Goal: Obtain resource: Download file/media

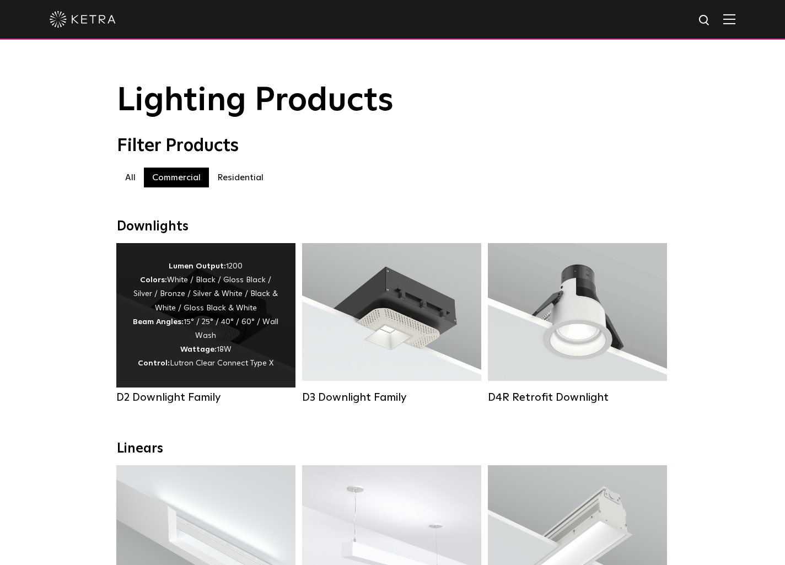
click at [252, 325] on div "Lumen Output: 1200 Colors: White / Black / Gloss Black / Silver / Bronze / Silv…" at bounding box center [206, 315] width 146 height 111
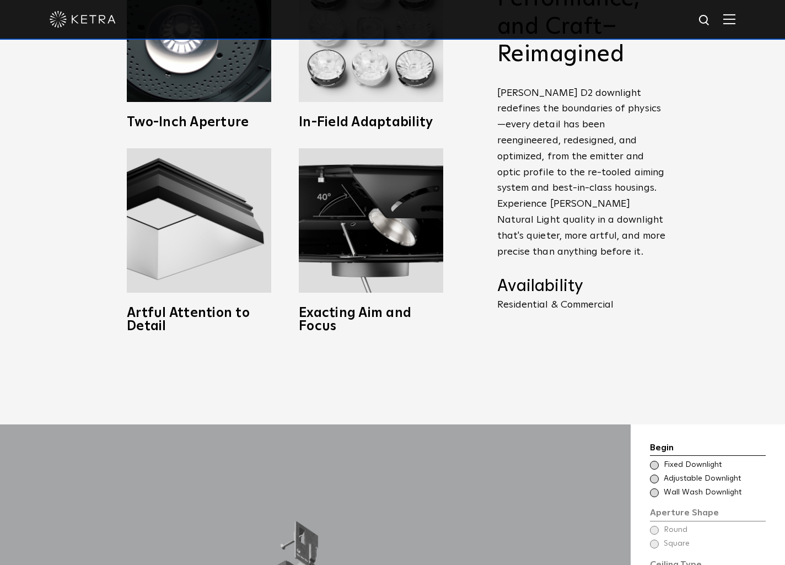
scroll to position [675, 0]
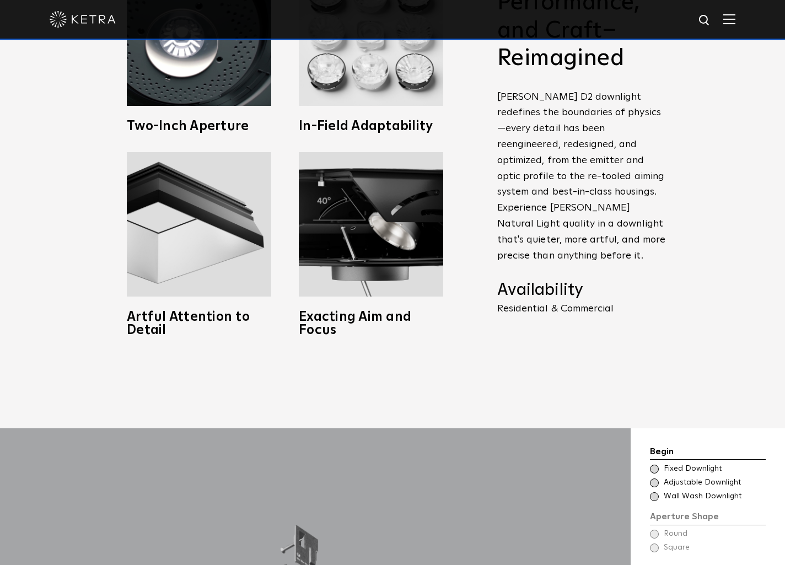
click at [659, 464] on div "Choose Aperture Shape Fixed Downlight" at bounding box center [708, 469] width 116 height 11
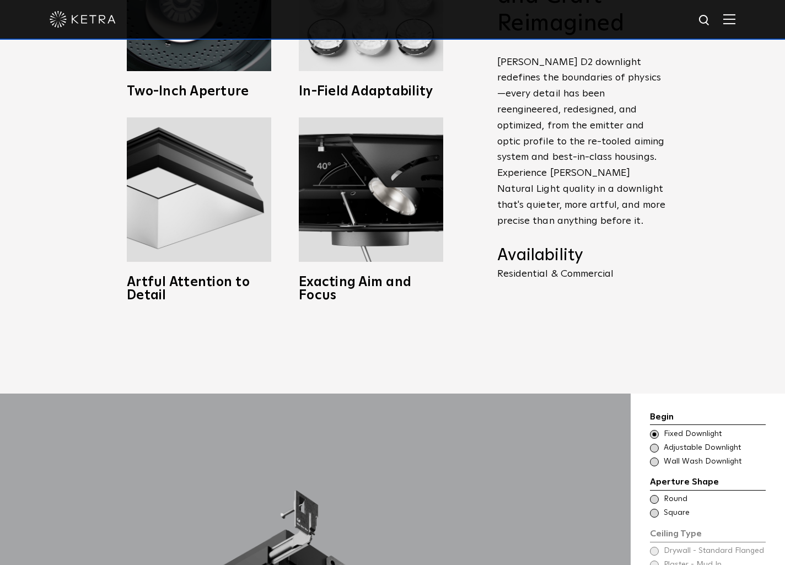
scroll to position [810, 0]
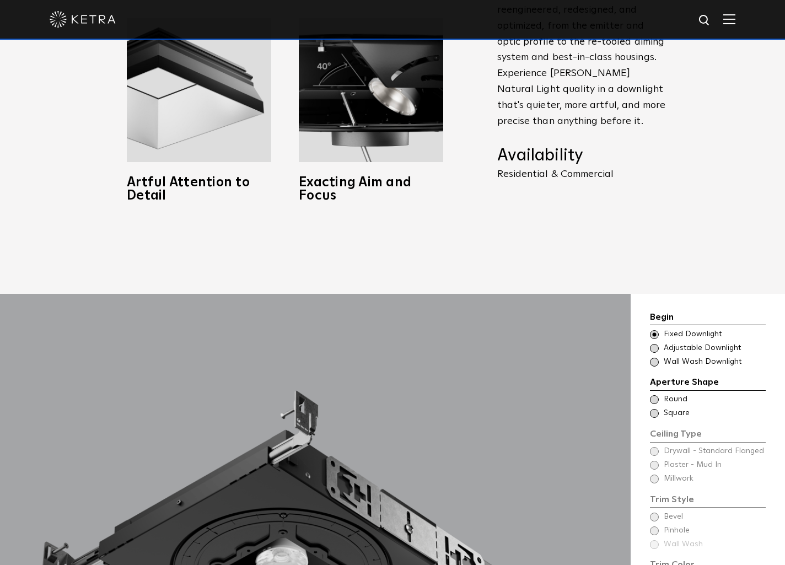
click at [653, 344] on span at bounding box center [654, 348] width 9 height 9
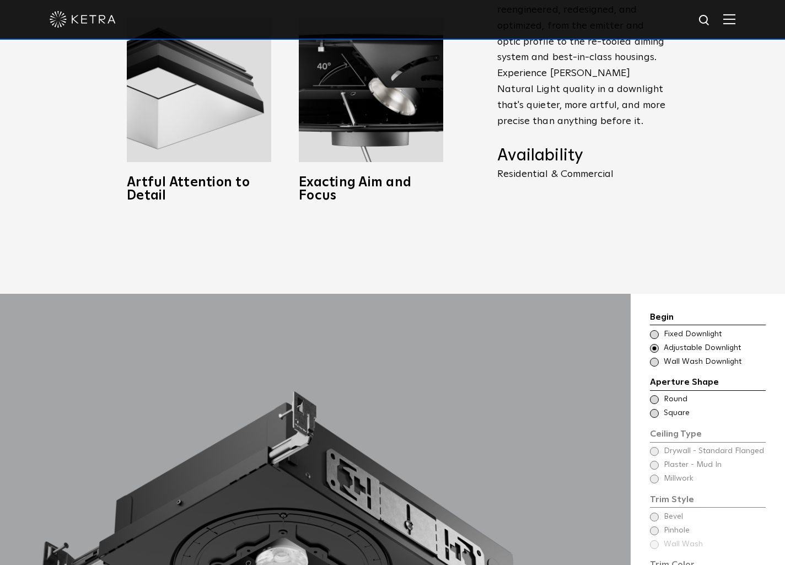
scroll to position [997, 0]
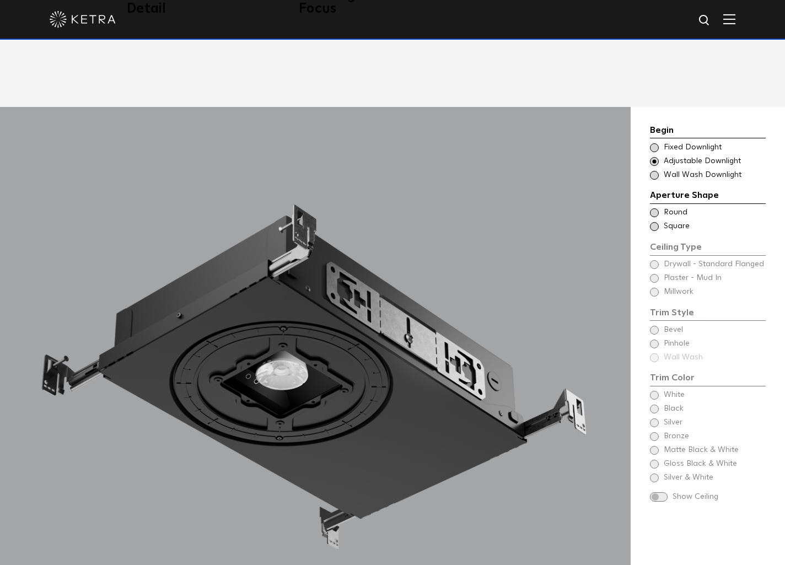
click at [655, 143] on span at bounding box center [654, 147] width 9 height 9
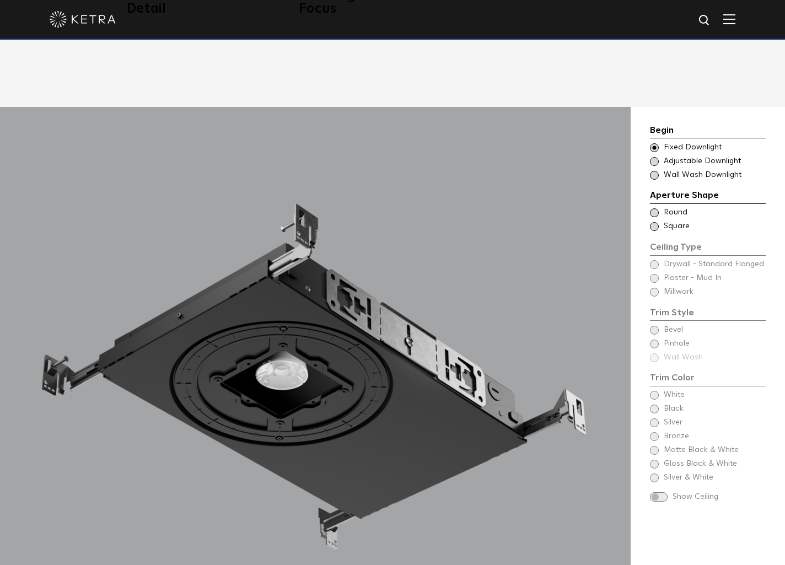
click at [651, 156] on div "Choose Aperture Shape Adjustable Downlight" at bounding box center [708, 161] width 116 height 11
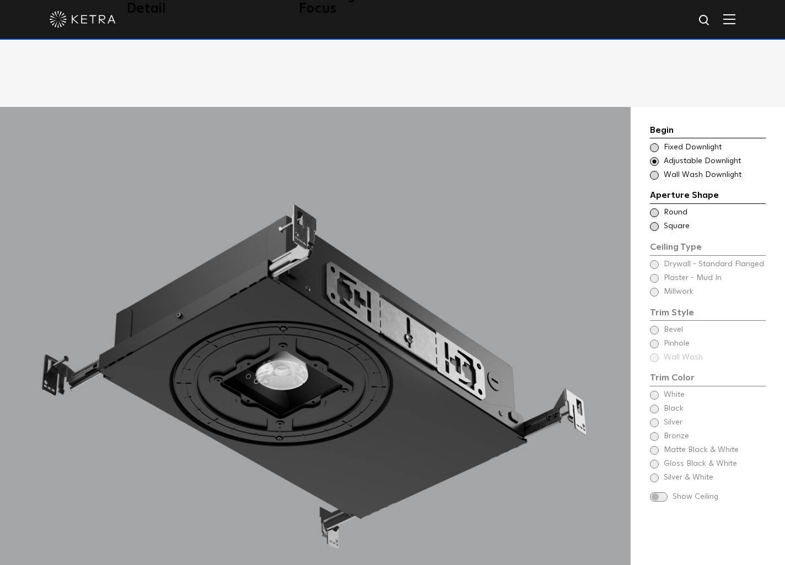
click at [654, 222] on span at bounding box center [654, 226] width 9 height 9
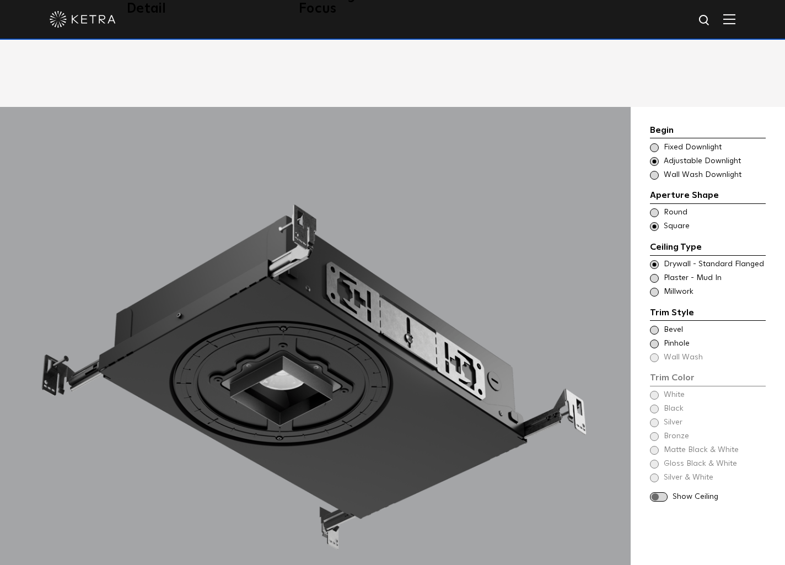
click at [654, 208] on span at bounding box center [654, 212] width 9 height 9
click at [653, 288] on span at bounding box center [654, 292] width 9 height 9
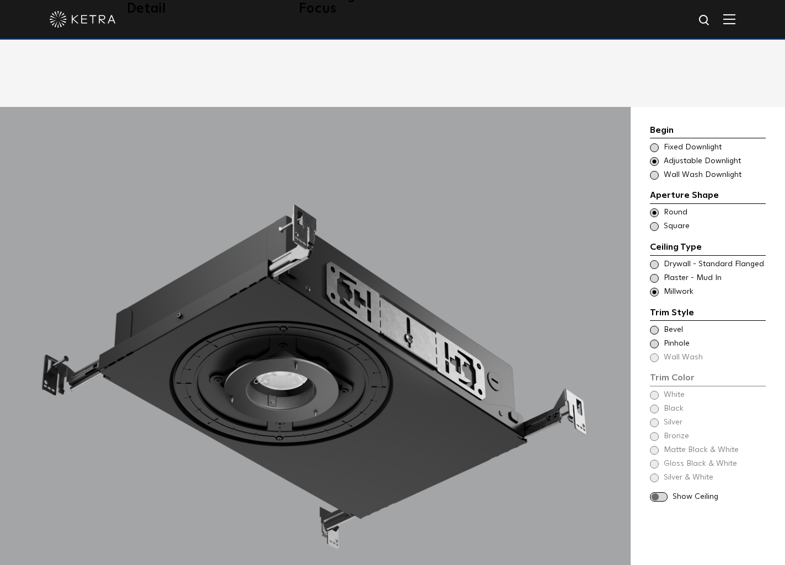
click at [656, 260] on span at bounding box center [654, 264] width 9 height 9
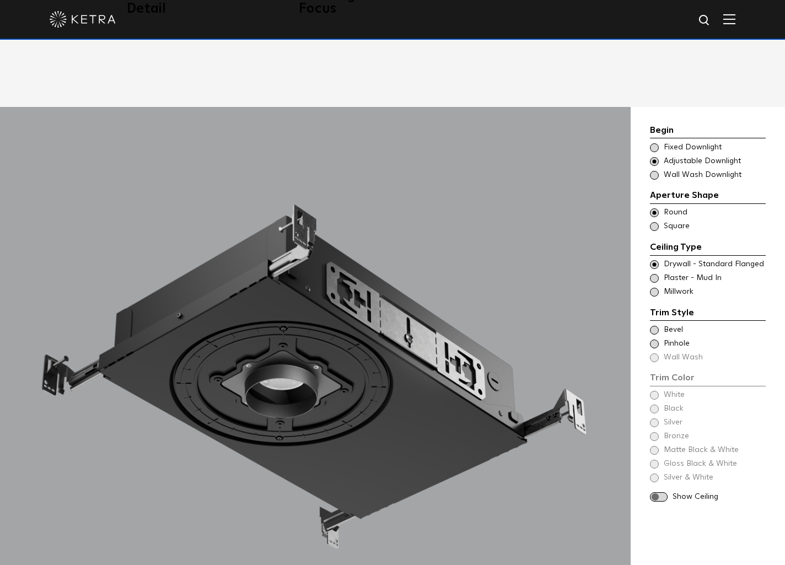
click at [653, 274] on span at bounding box center [654, 278] width 9 height 9
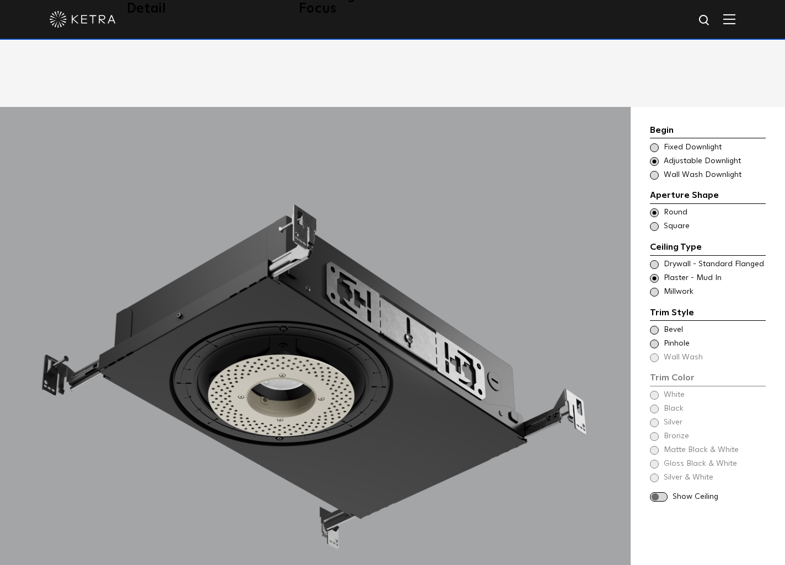
click at [656, 288] on span at bounding box center [654, 292] width 9 height 9
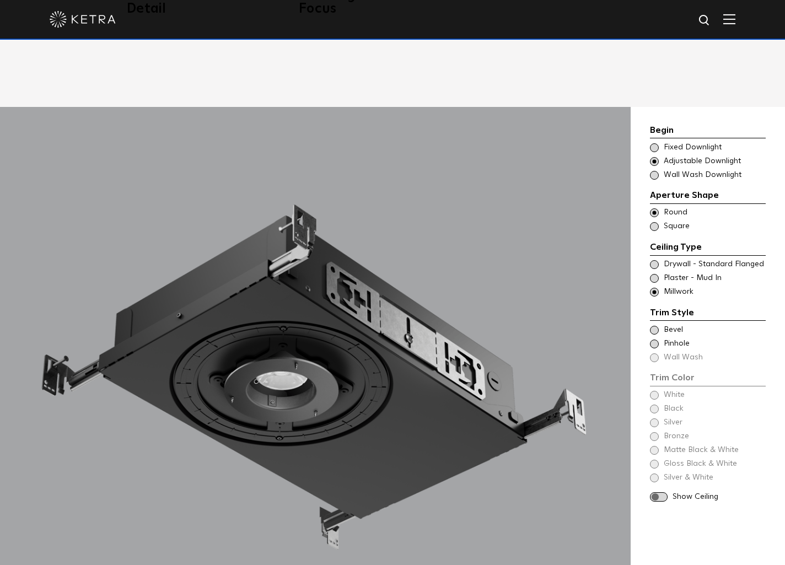
click at [654, 326] on span at bounding box center [654, 330] width 9 height 9
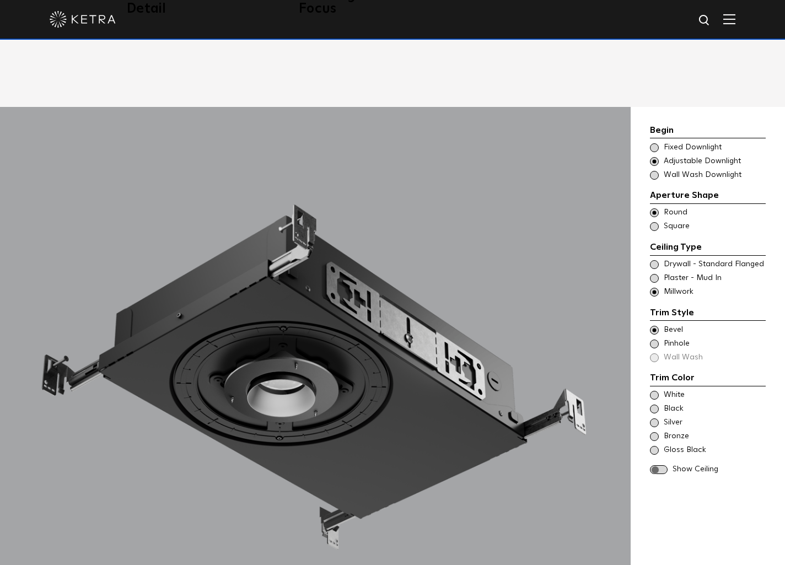
click at [656, 391] on span at bounding box center [654, 395] width 9 height 9
click at [653, 432] on span at bounding box center [654, 436] width 9 height 9
click at [653, 446] on span at bounding box center [654, 450] width 9 height 9
click at [653, 391] on span at bounding box center [654, 395] width 9 height 9
click at [656, 340] on span at bounding box center [654, 344] width 9 height 9
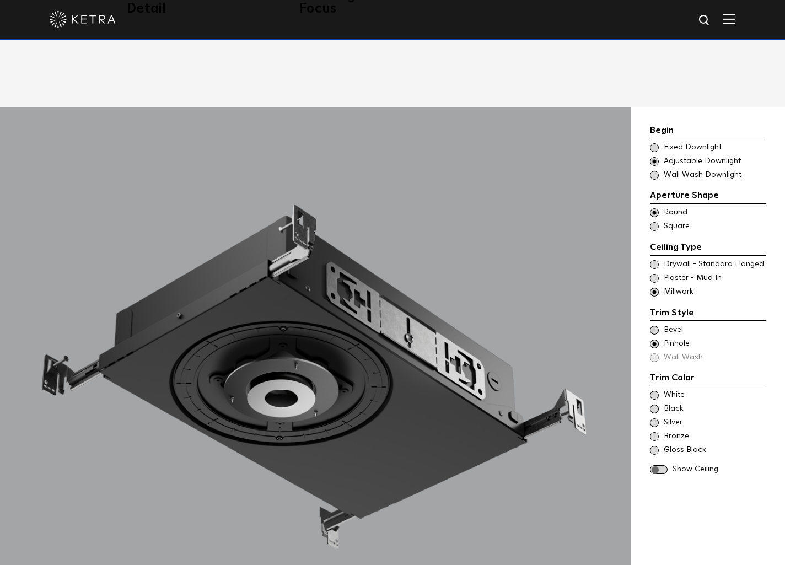
click at [655, 340] on span at bounding box center [654, 344] width 9 height 9
click at [654, 342] on div "Trim Color - Round - Flangeless - Millwork Bevel Trim Color - Round - Pinhole -…" at bounding box center [708, 344] width 116 height 39
click at [653, 341] on div "Trim Color - Round - Flangeless - Millwork Bevel Trim Color - Round - Pinhole -…" at bounding box center [708, 344] width 116 height 39
click at [654, 338] on div "Trim Color - Round - Flangeless - Millwork Bevel Trim Color - Round - Pinhole -…" at bounding box center [708, 344] width 116 height 39
click at [653, 326] on span at bounding box center [654, 330] width 9 height 9
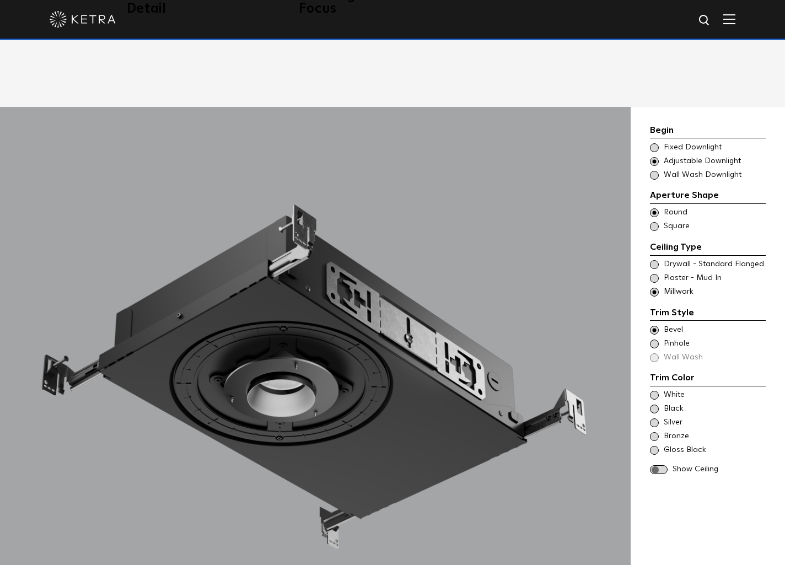
click at [656, 260] on span at bounding box center [654, 264] width 9 height 9
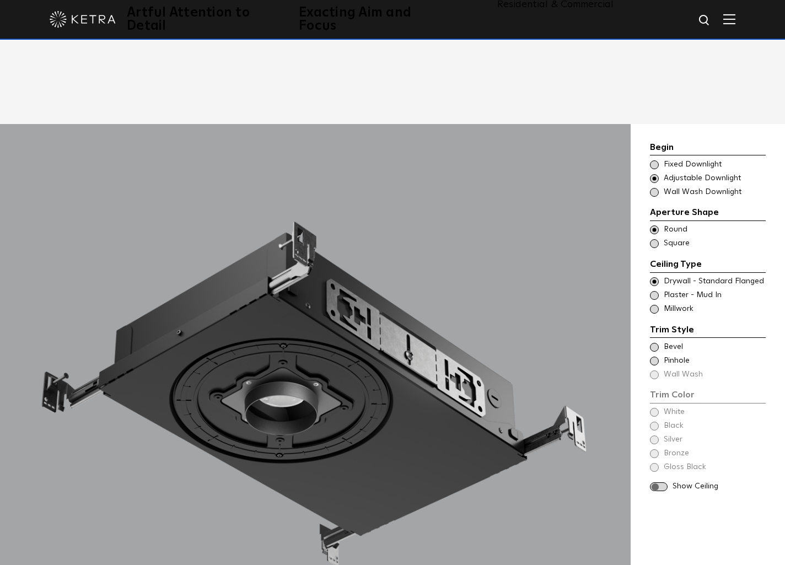
scroll to position [983, 0]
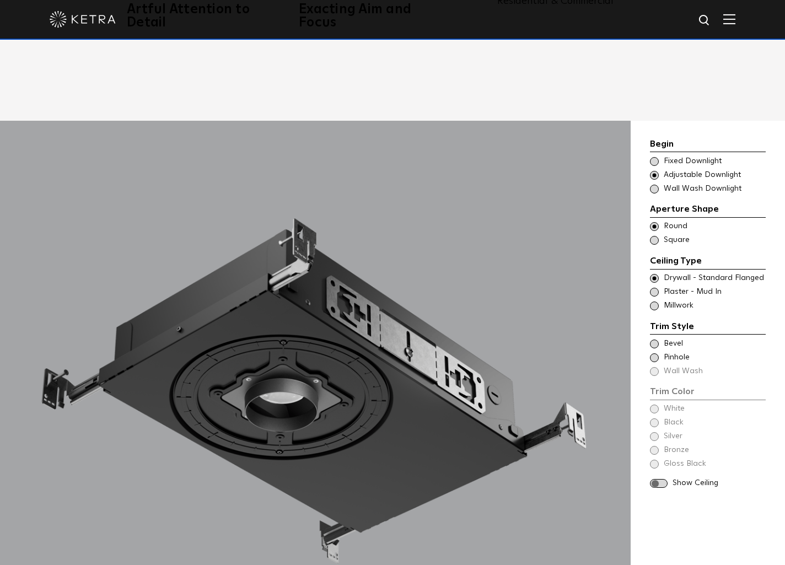
click at [663, 479] on span at bounding box center [659, 483] width 18 height 9
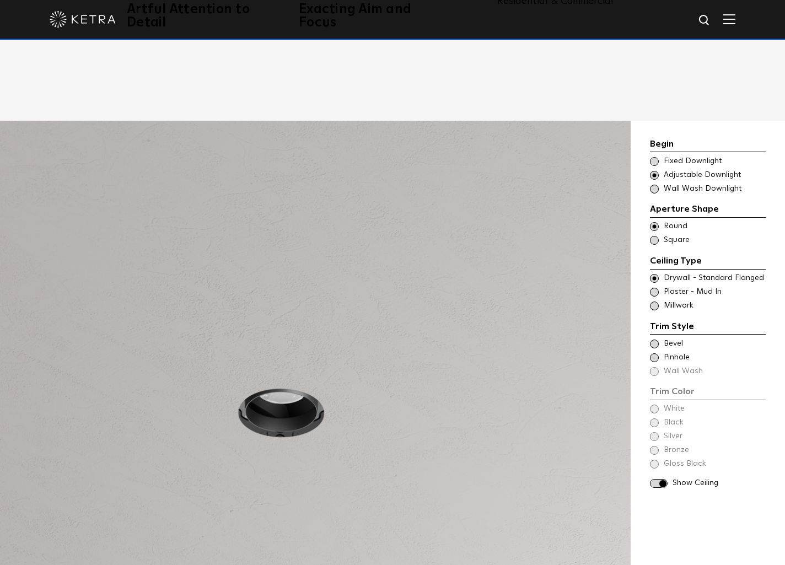
click at [656, 302] on span at bounding box center [654, 306] width 9 height 9
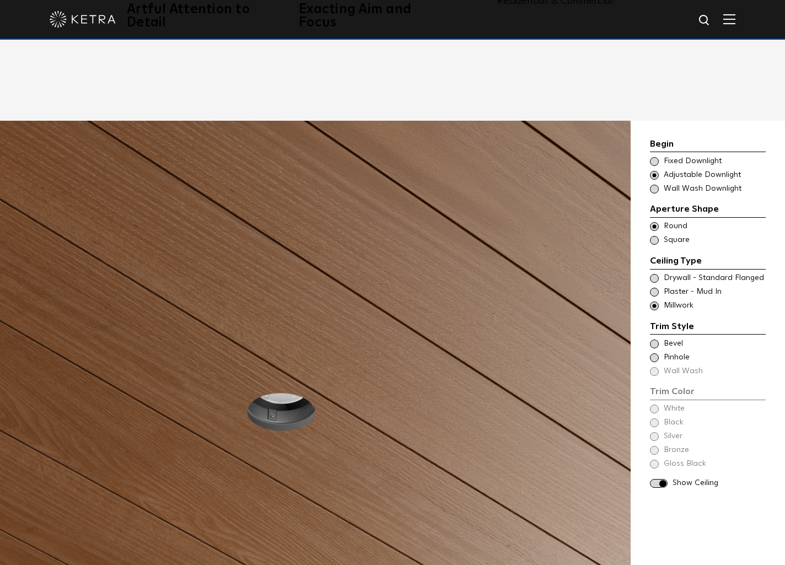
click at [653, 288] on span at bounding box center [654, 292] width 9 height 9
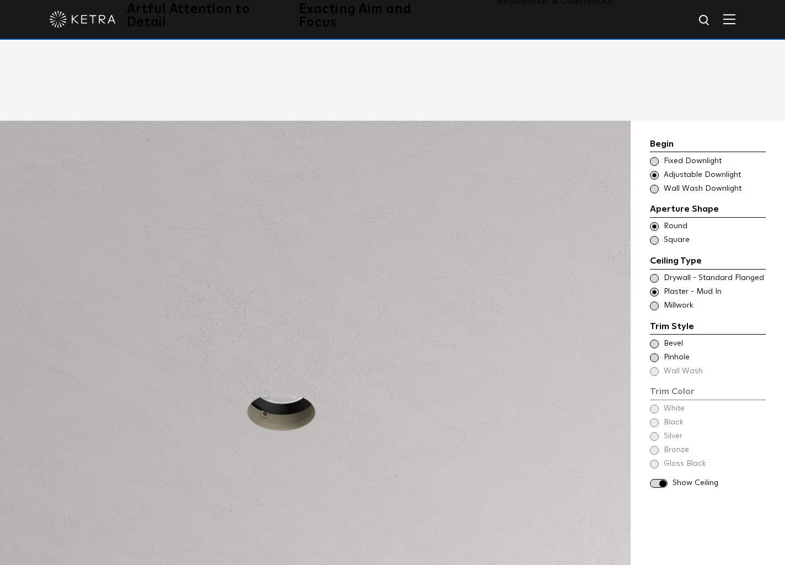
click at [652, 274] on span at bounding box center [654, 278] width 9 height 9
click at [654, 395] on div "Begin Choose Aperture Shape Fixed Downlight Choose Aperture Shape Adjustable Do…" at bounding box center [708, 313] width 116 height 352
click at [653, 389] on div "Begin Choose Aperture Shape Fixed Downlight Choose Aperture Shape Adjustable Do…" at bounding box center [708, 313] width 116 height 352
click at [655, 425] on div "Begin Choose Aperture Shape Fixed Downlight Choose Aperture Shape Adjustable Do…" at bounding box center [708, 313] width 116 height 352
click at [649, 373] on div "Begin Choose Aperture Shape Fixed Downlight Choose Aperture Shape Adjustable Do…" at bounding box center [708, 403] width 154 height 565
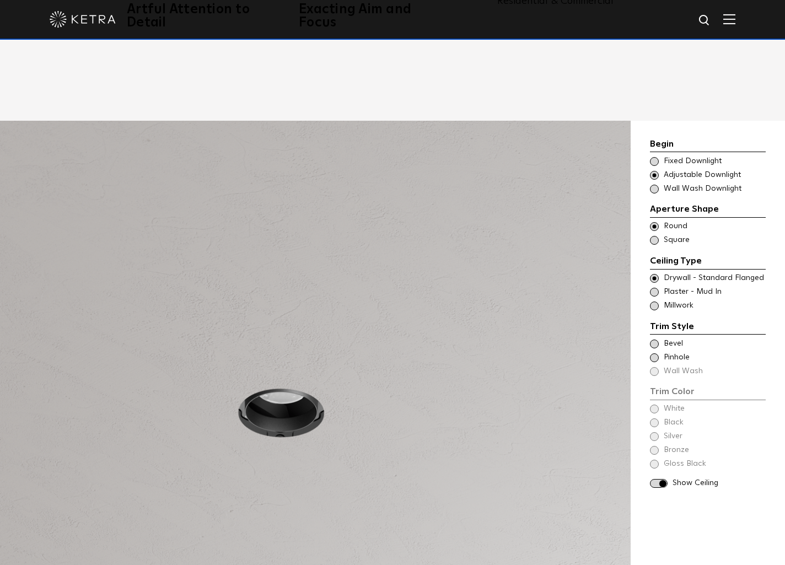
click at [658, 479] on span at bounding box center [659, 483] width 18 height 9
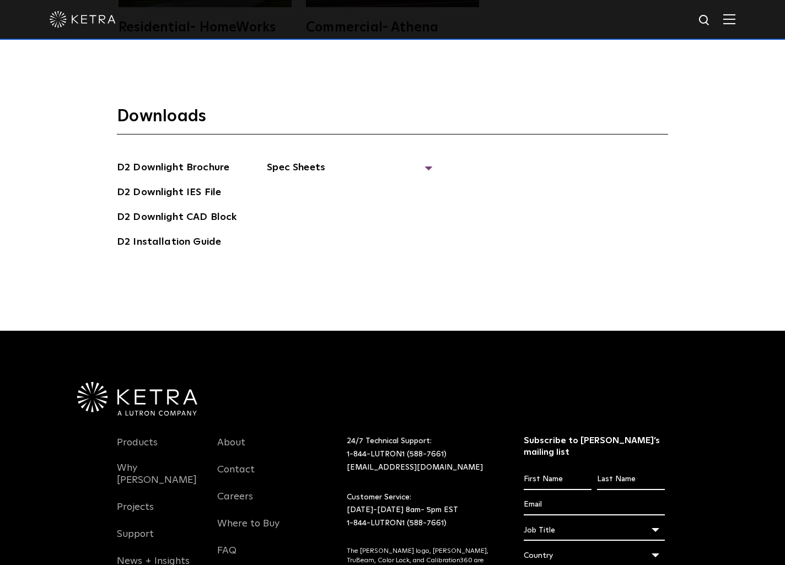
scroll to position [3301, 0]
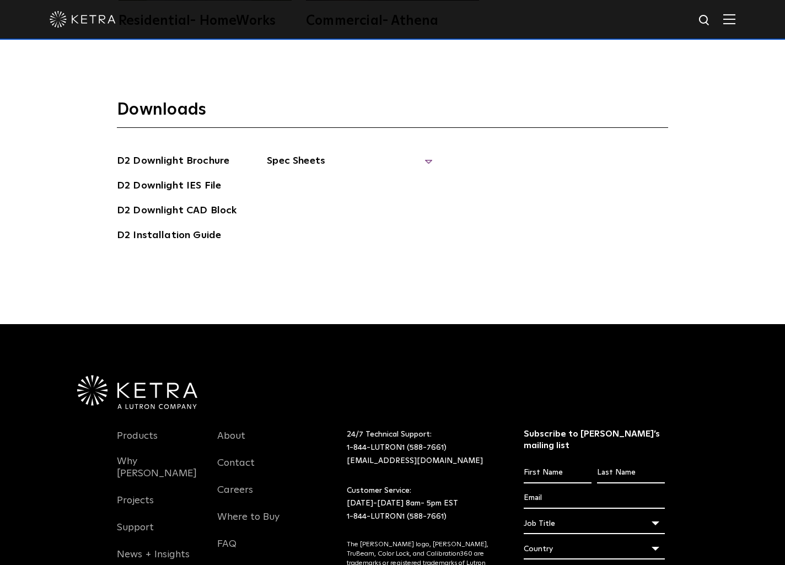
click at [397, 153] on span "Spec Sheets" at bounding box center [349, 165] width 165 height 24
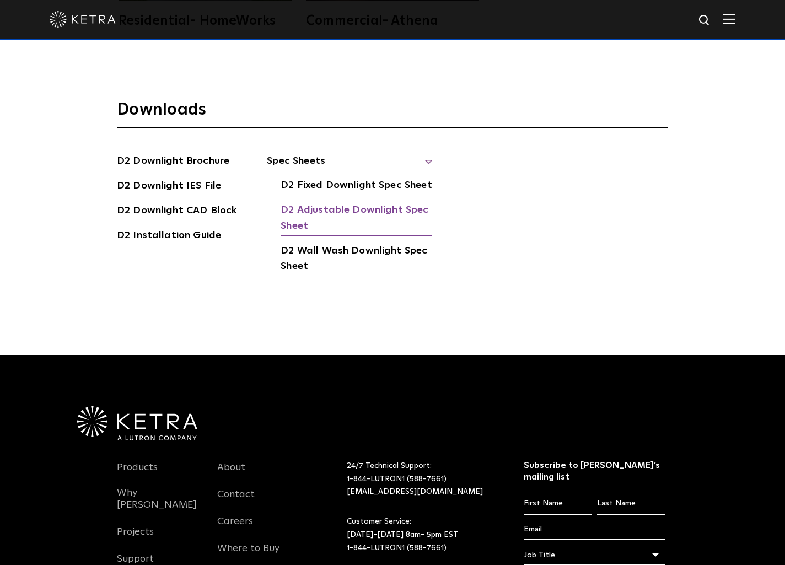
click at [376, 202] on link "D2 Adjustable Downlight Spec Sheet" at bounding box center [357, 219] width 152 height 34
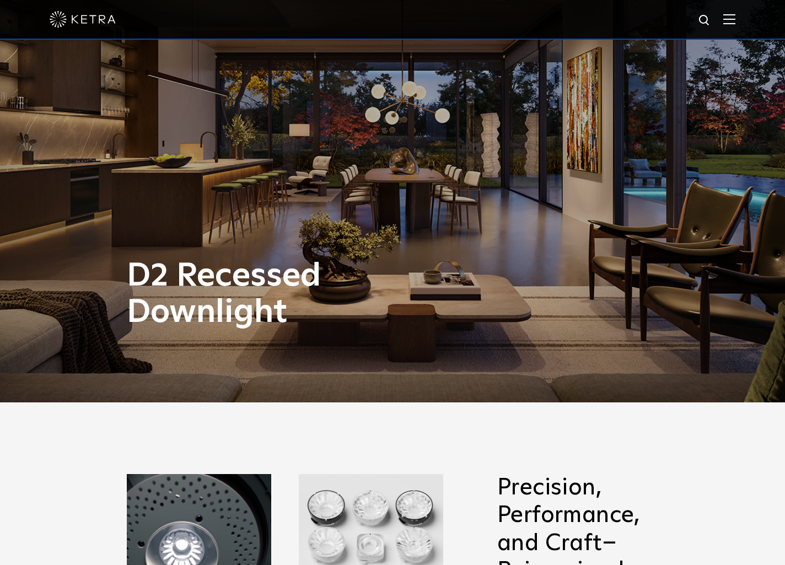
scroll to position [0, 0]
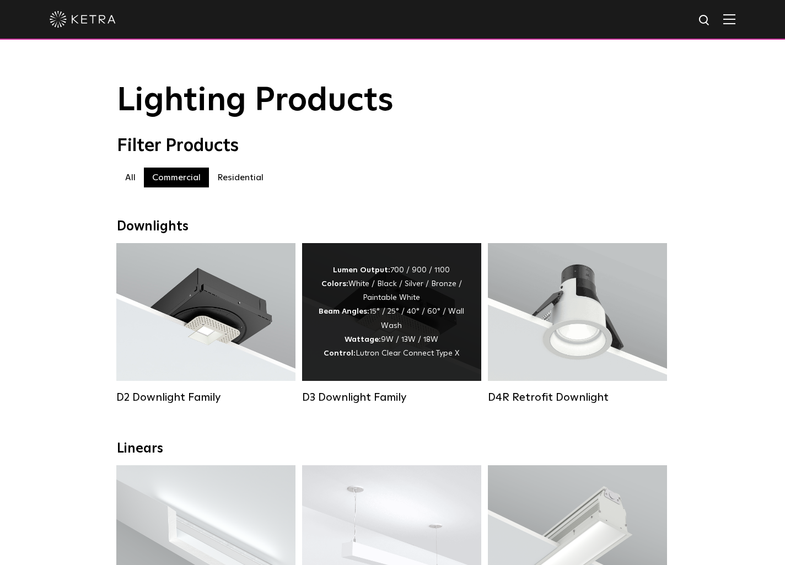
click at [375, 309] on div "Lumen Output: 700 / 900 / 1100 Colors: White / Black / Silver / Bronze / Painta…" at bounding box center [392, 312] width 146 height 97
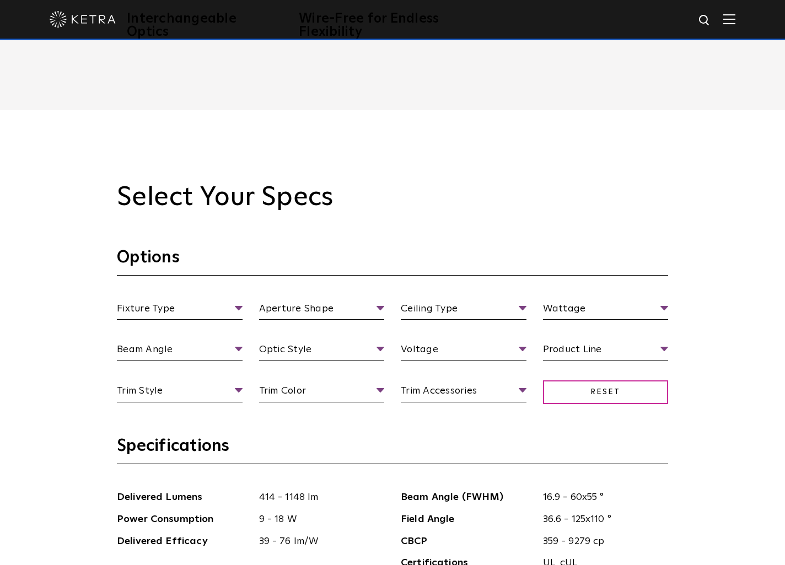
scroll to position [1260, 0]
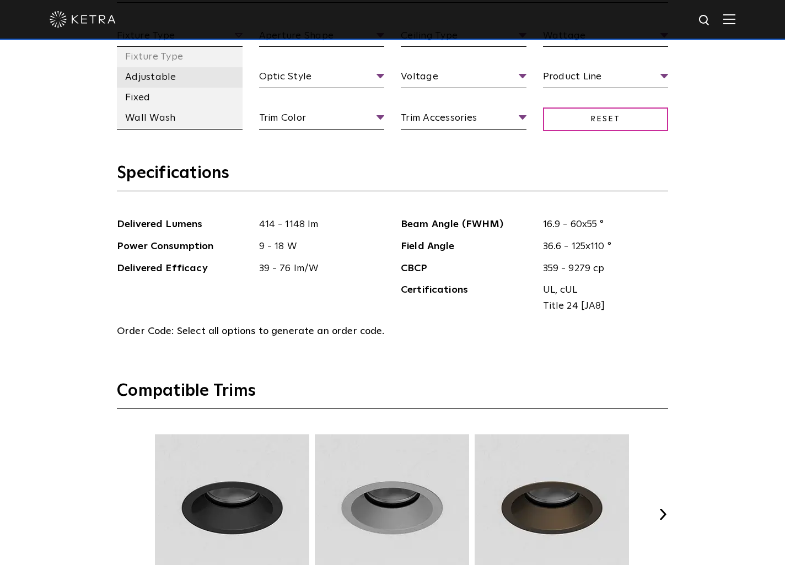
click at [189, 76] on li "Adjustable" at bounding box center [180, 77] width 126 height 20
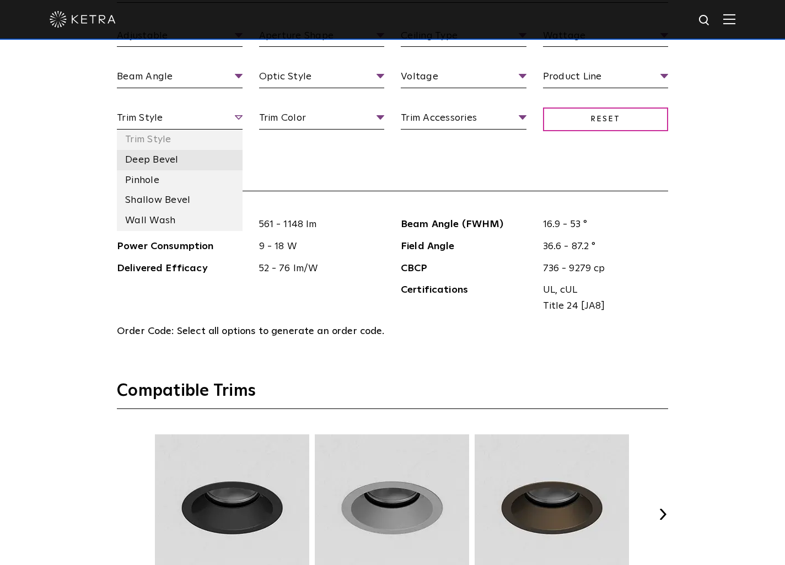
click at [168, 167] on li "Deep Bevel" at bounding box center [180, 160] width 126 height 20
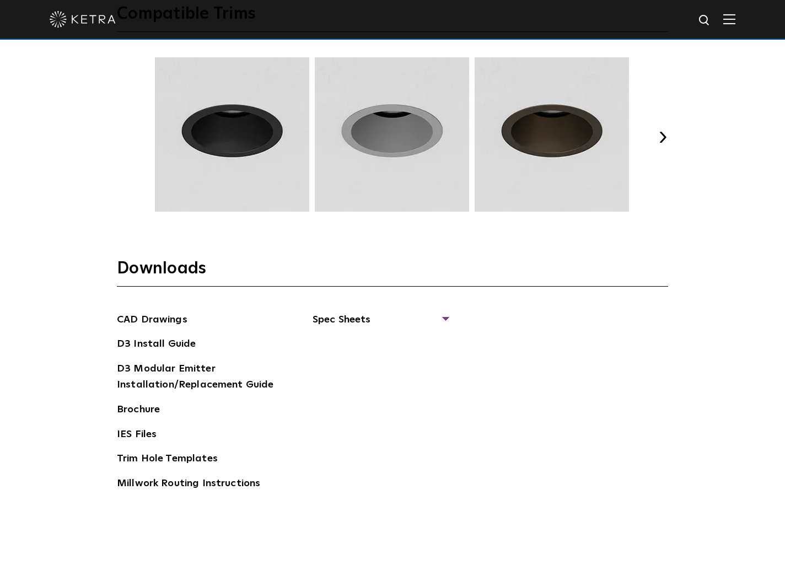
scroll to position [1638, 0]
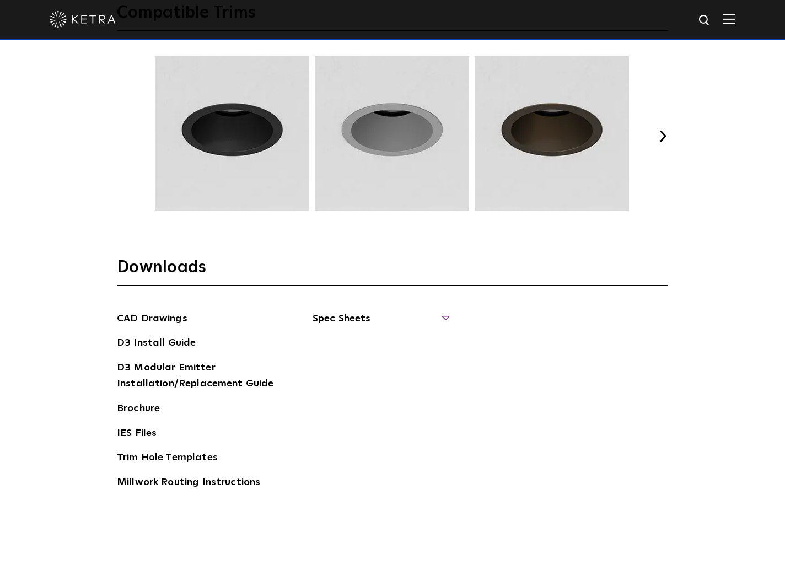
click at [359, 318] on span "Spec Sheets" at bounding box center [380, 323] width 135 height 24
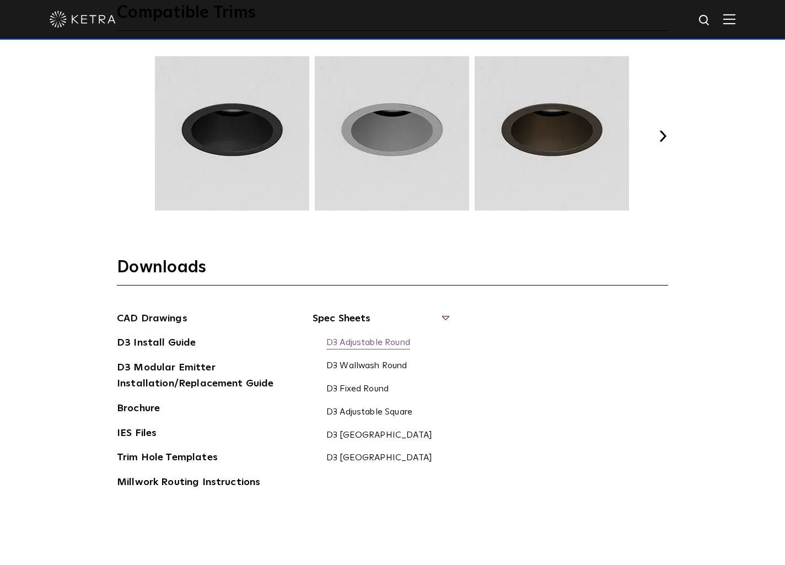
click at [355, 343] on link "D3 Adjustable Round" at bounding box center [368, 343] width 84 height 12
